Goal: Task Accomplishment & Management: Complete application form

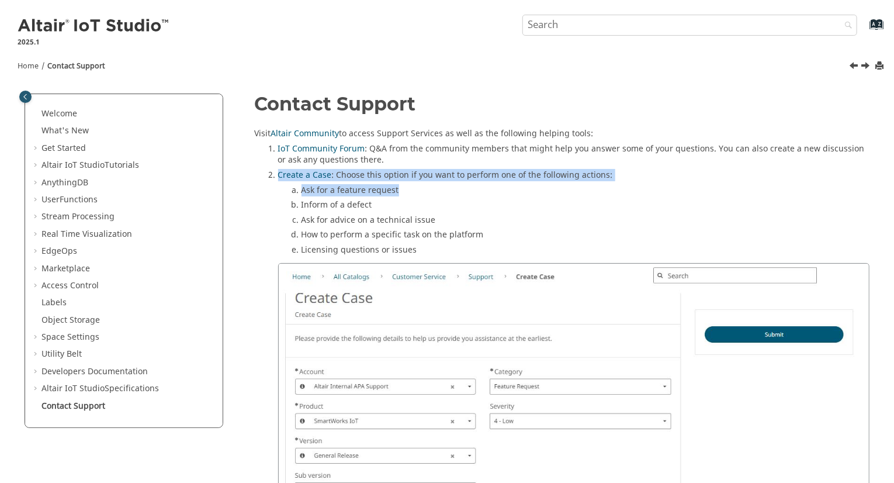
drag, startPoint x: 879, startPoint y: 185, endPoint x: 897, endPoint y: 173, distance: 21.9
click at [825, 185] on li "Ask for a feature request" at bounding box center [586, 192] width 569 height 15
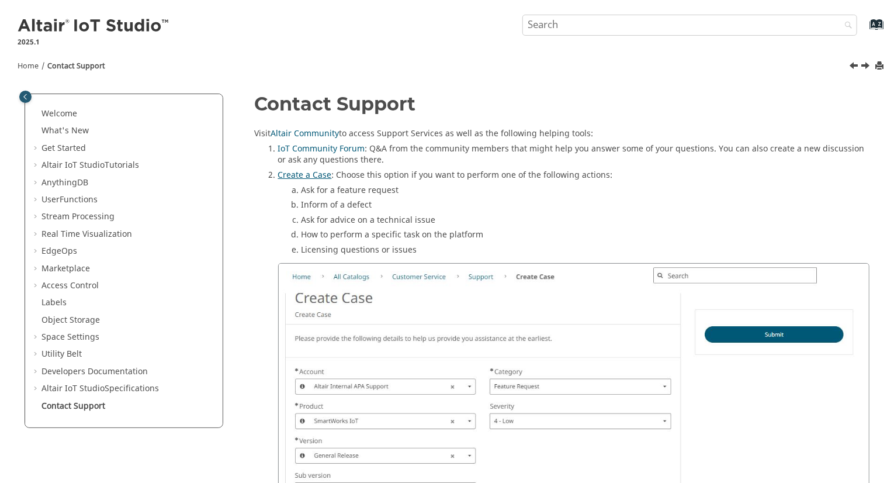
click at [310, 174] on link "Create a Case" at bounding box center [305, 175] width 54 height 12
click at [443, 213] on li "Inform of a defect" at bounding box center [586, 206] width 569 height 15
click at [296, 172] on link "Create a Case" at bounding box center [305, 175] width 54 height 12
click at [298, 176] on link "Create a Case" at bounding box center [305, 175] width 54 height 12
click at [306, 174] on link "Create a Case" at bounding box center [305, 175] width 54 height 12
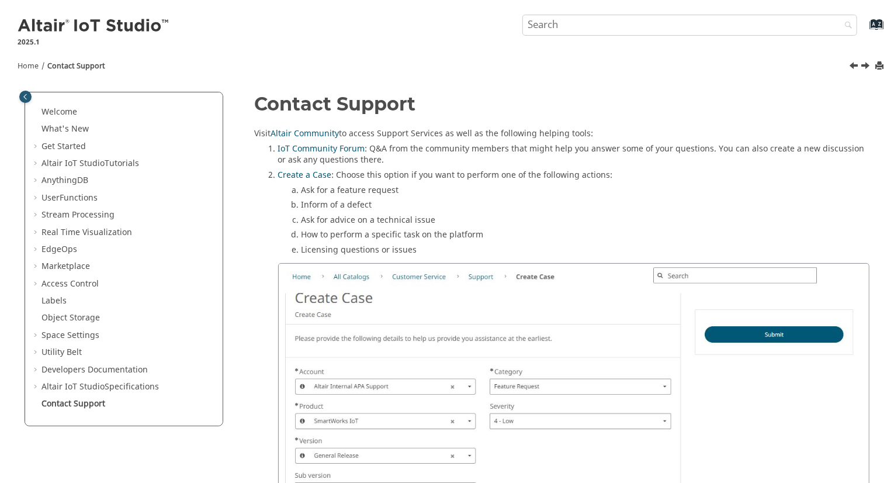
drag, startPoint x: 888, startPoint y: 131, endPoint x: 897, endPoint y: 137, distance: 11.4
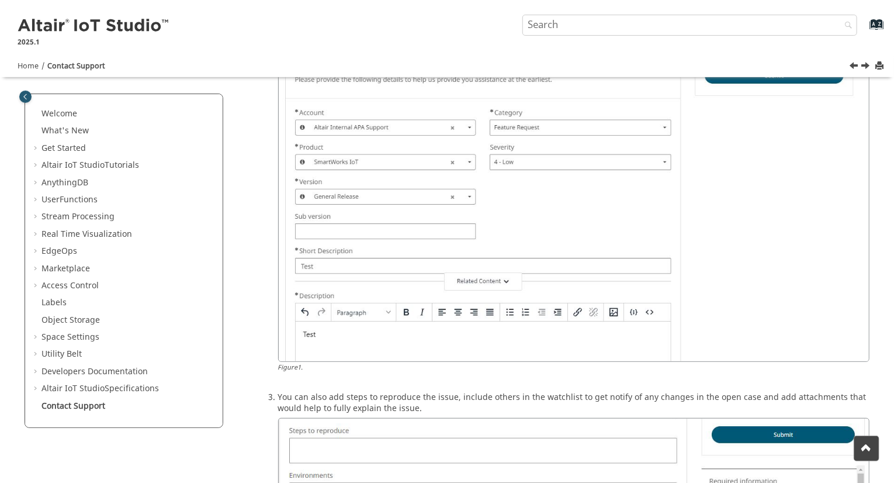
click at [891, 216] on div "Home Contact Support Welcome What's New View new features for Altair IoT Studio…" at bounding box center [447, 306] width 894 height 1029
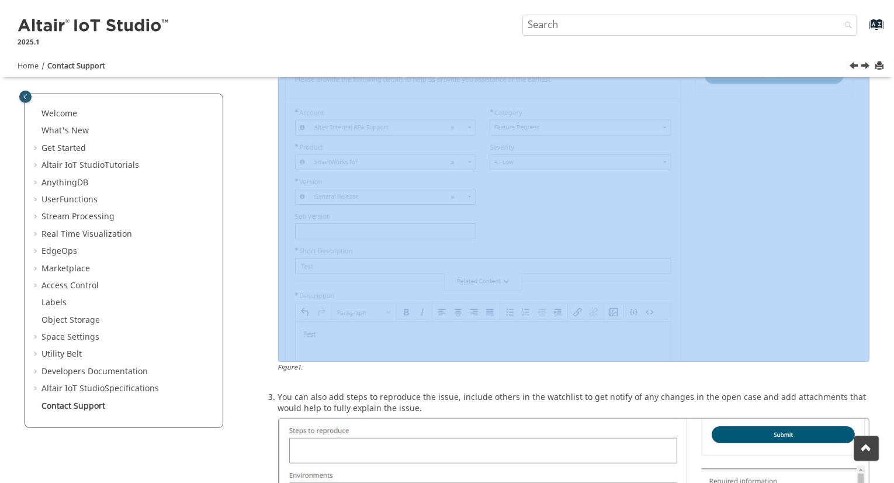
drag, startPoint x: 891, startPoint y: 216, endPoint x: 891, endPoint y: 120, distance: 96.5
click at [891, 120] on div "Home Contact Support Welcome What's New View new features for Altair IoT Studio…" at bounding box center [447, 306] width 894 height 1029
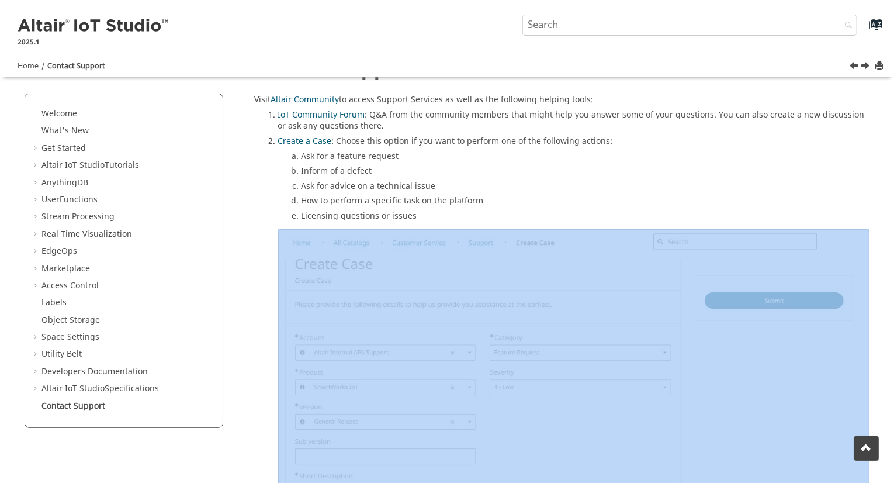
scroll to position [0, 0]
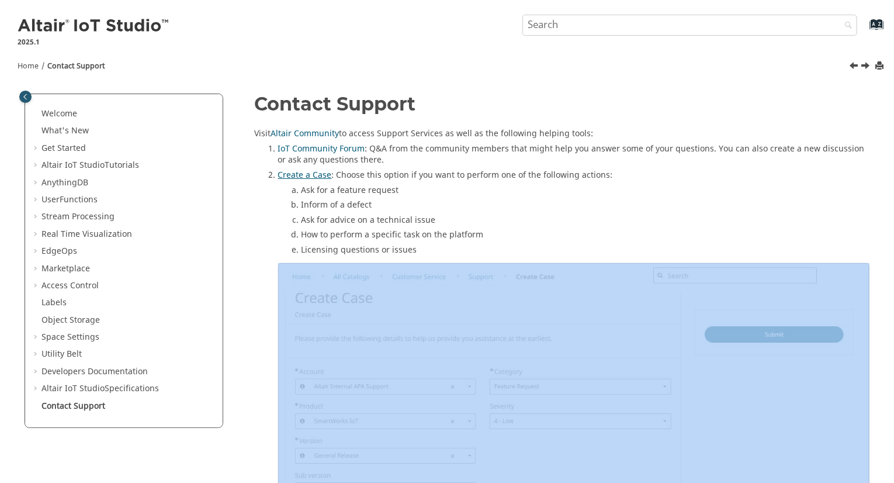
click at [316, 173] on link "Create a Case" at bounding box center [305, 175] width 54 height 12
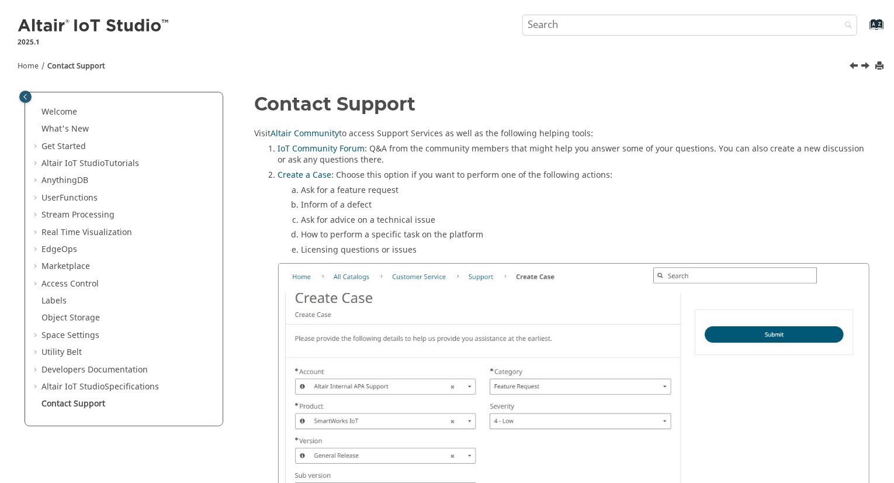
click at [306, 171] on link "Create a Case" at bounding box center [305, 175] width 54 height 12
click at [302, 178] on link "Create a Case" at bounding box center [305, 175] width 54 height 12
